Goal: Information Seeking & Learning: Understand process/instructions

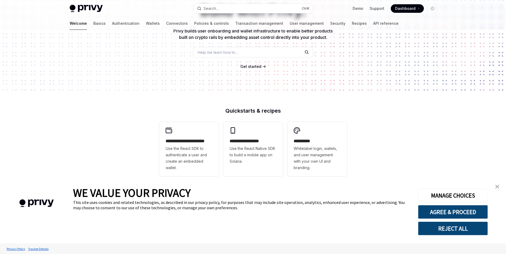
scroll to position [72, 0]
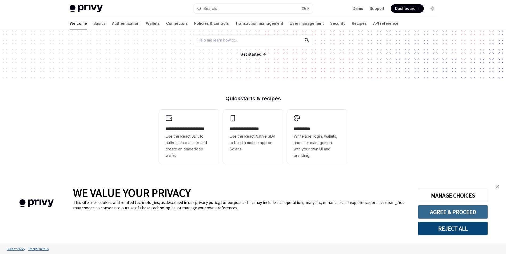
click at [447, 210] on button "AGREE & PROCEED" at bounding box center [453, 212] width 70 height 14
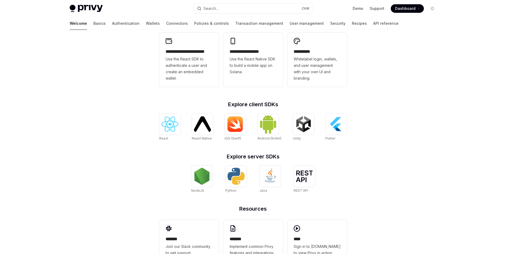
scroll to position [170, 0]
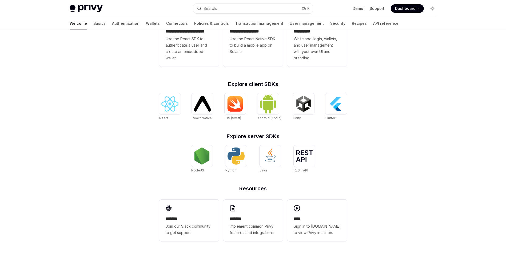
drag, startPoint x: 145, startPoint y: 118, endPoint x: 148, endPoint y: 149, distance: 30.3
click at [256, 218] on h2 "*******" at bounding box center [253, 219] width 47 height 6
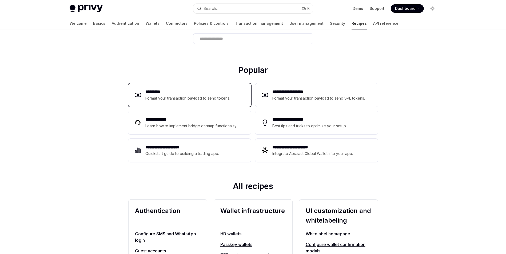
drag, startPoint x: 182, startPoint y: 117, endPoint x: 181, endPoint y: 131, distance: 14.5
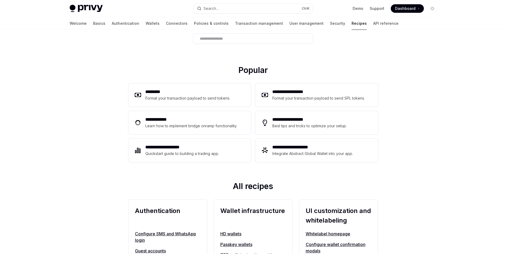
scroll to position [47, 0]
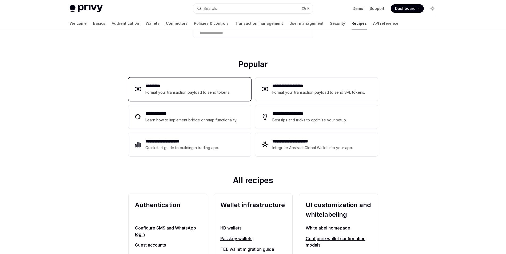
click at [188, 90] on div "Format your transaction payload to send tokens." at bounding box center [187, 92] width 85 height 6
type textarea "*"
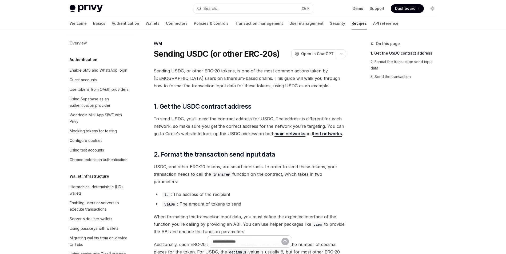
scroll to position [711, 0]
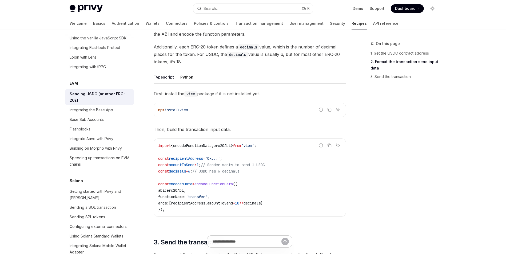
drag, startPoint x: 198, startPoint y: 116, endPoint x: 196, endPoint y: 138, distance: 21.6
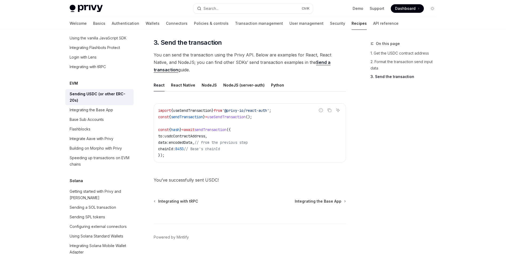
scroll to position [414, 0]
